Goal: Task Accomplishment & Management: Manage account settings

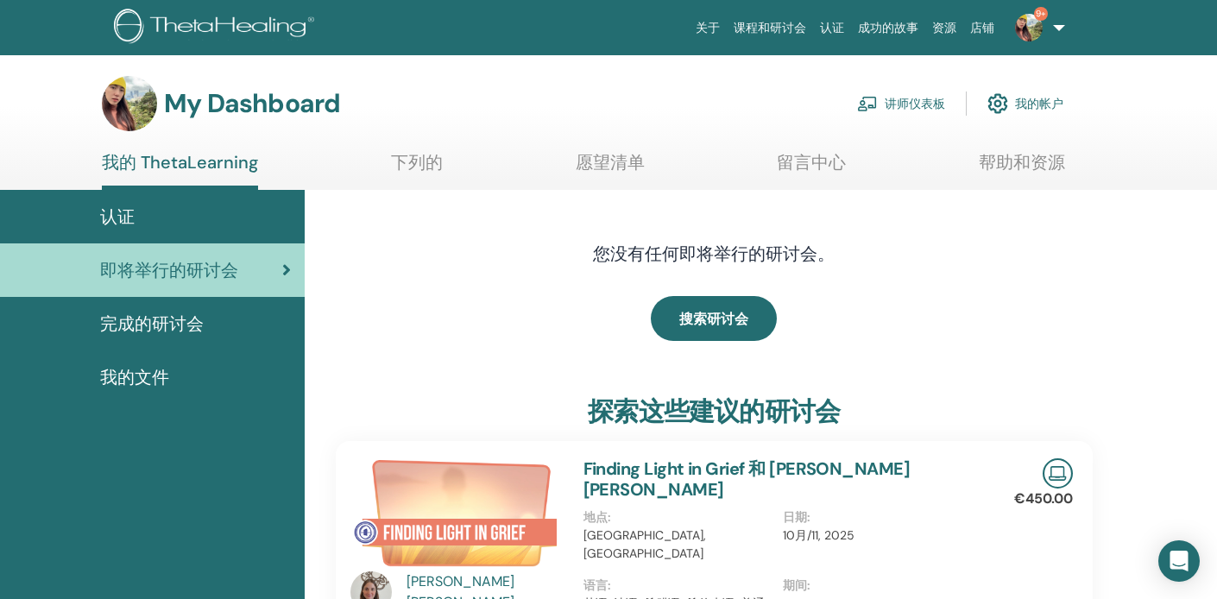
click at [906, 103] on link "讲师仪表板" at bounding box center [901, 104] width 88 height 38
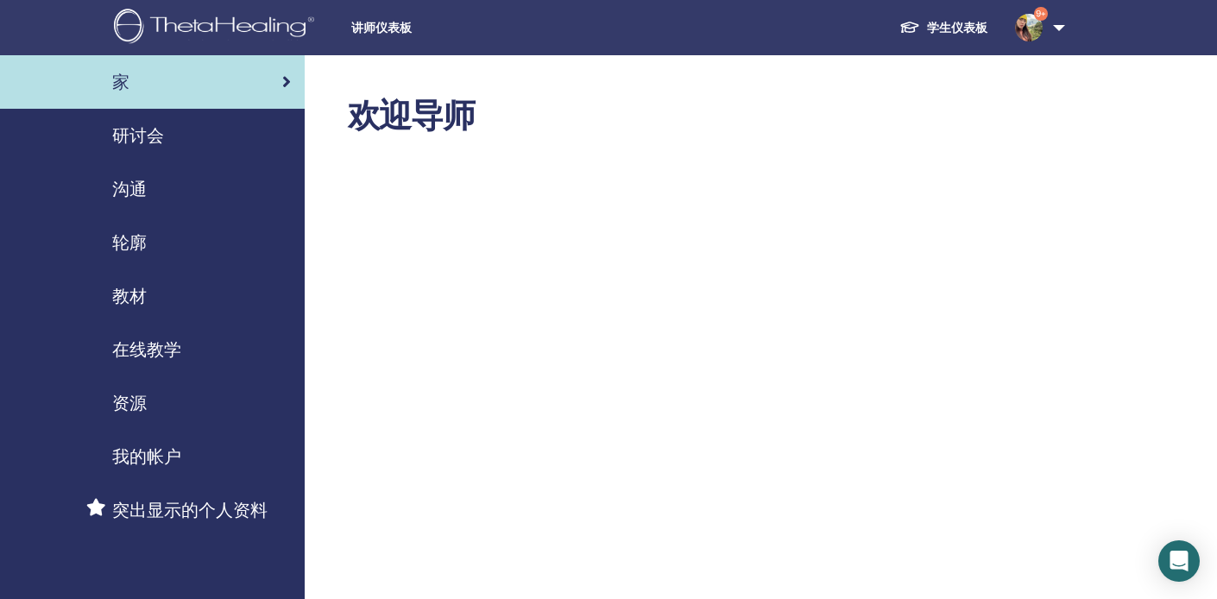
click at [130, 139] on span "研讨会" at bounding box center [138, 136] width 52 height 26
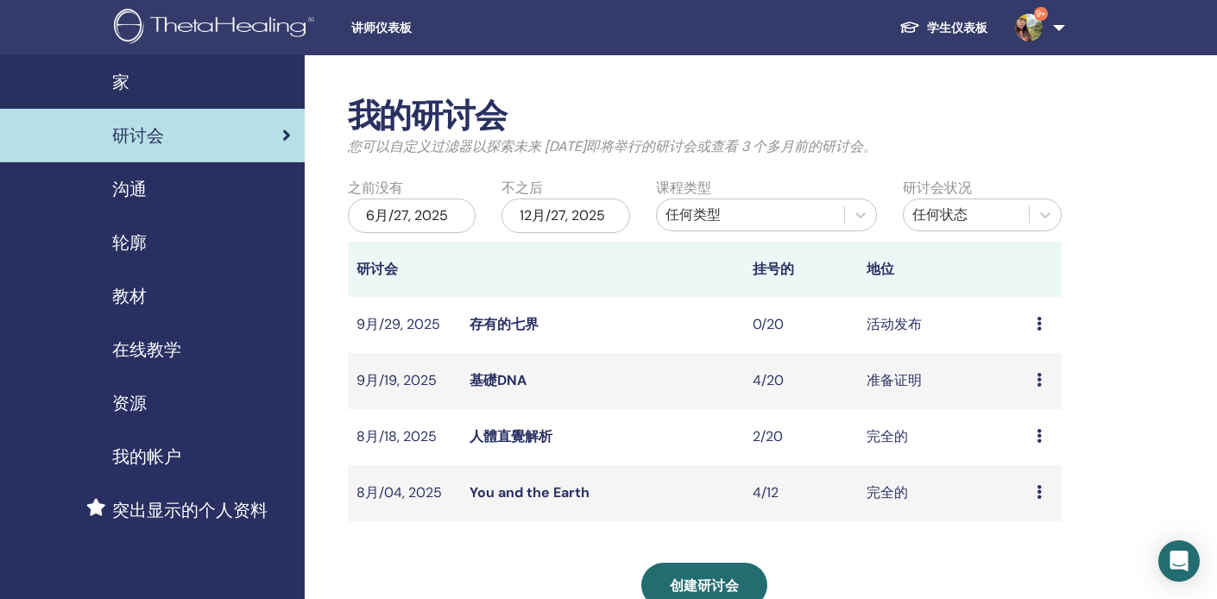
click at [522, 323] on link "存有的七界" at bounding box center [504, 324] width 69 height 18
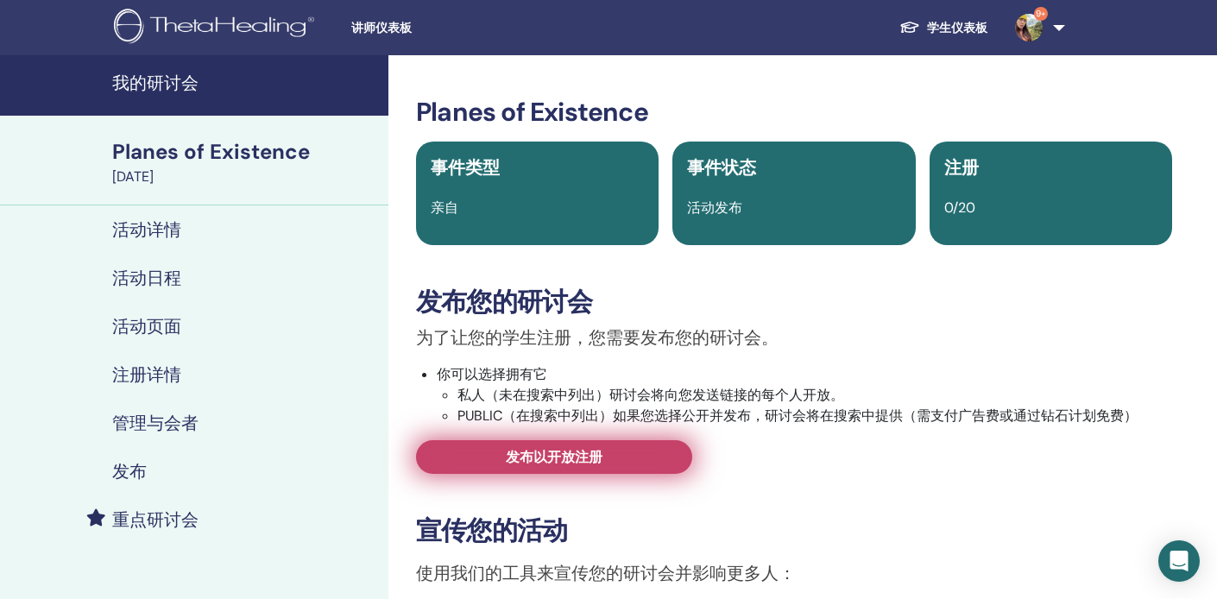
click at [575, 455] on span "发布以开放注册" at bounding box center [554, 457] width 97 height 18
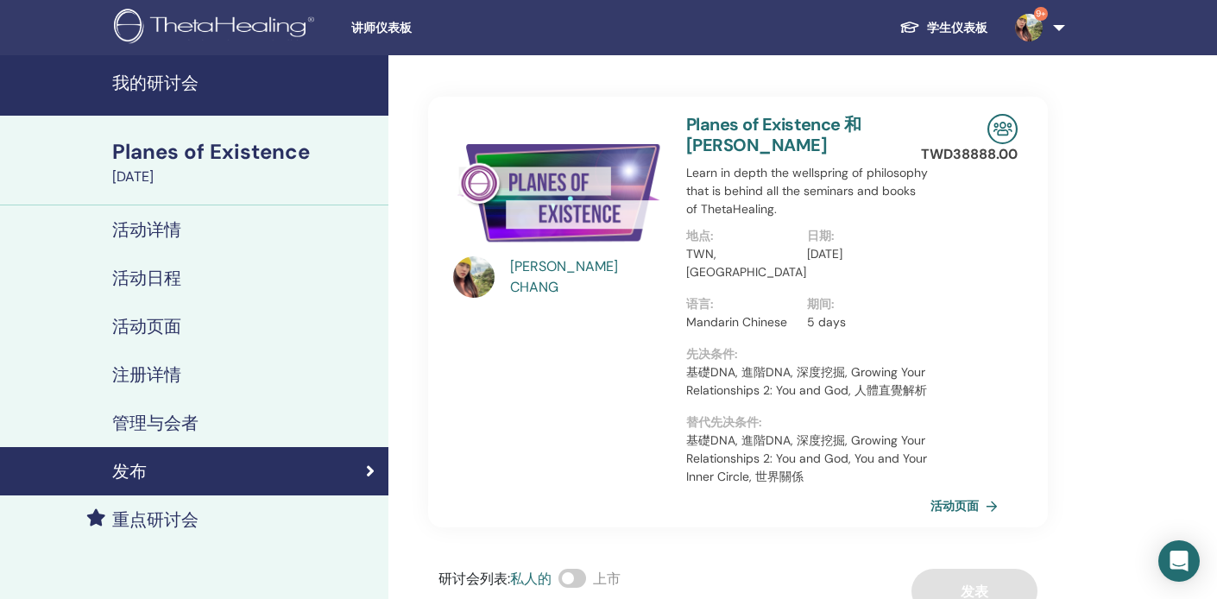
click at [969, 508] on link "活动页面" at bounding box center [968, 506] width 74 height 26
